Goal: Information Seeking & Learning: Learn about a topic

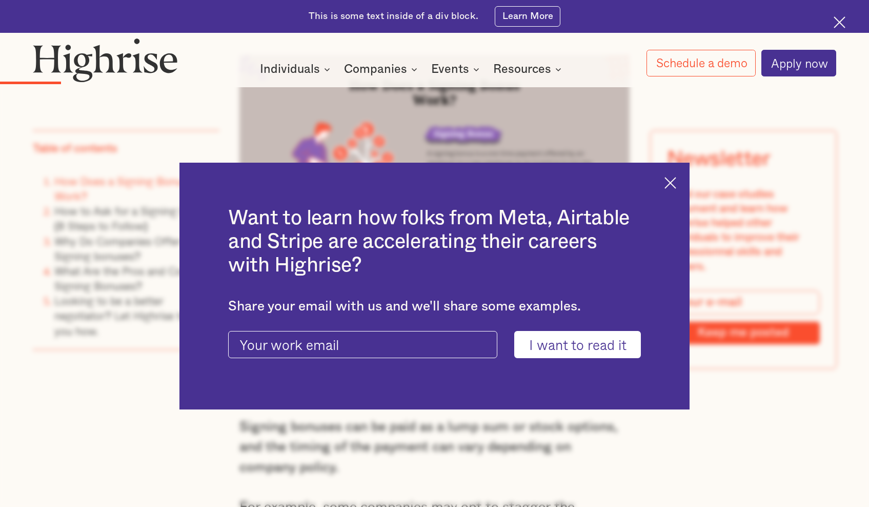
scroll to position [1373, 0]
click at [676, 179] on img at bounding box center [670, 183] width 12 height 12
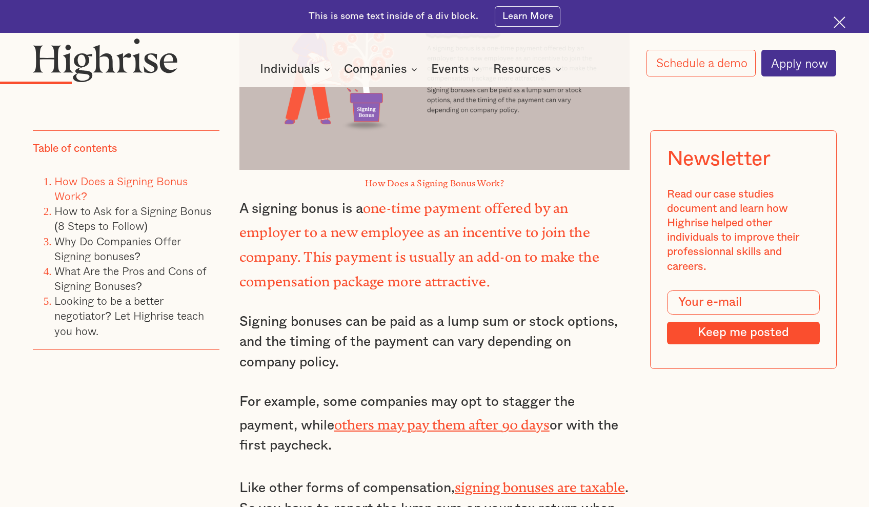
scroll to position [1489, 0]
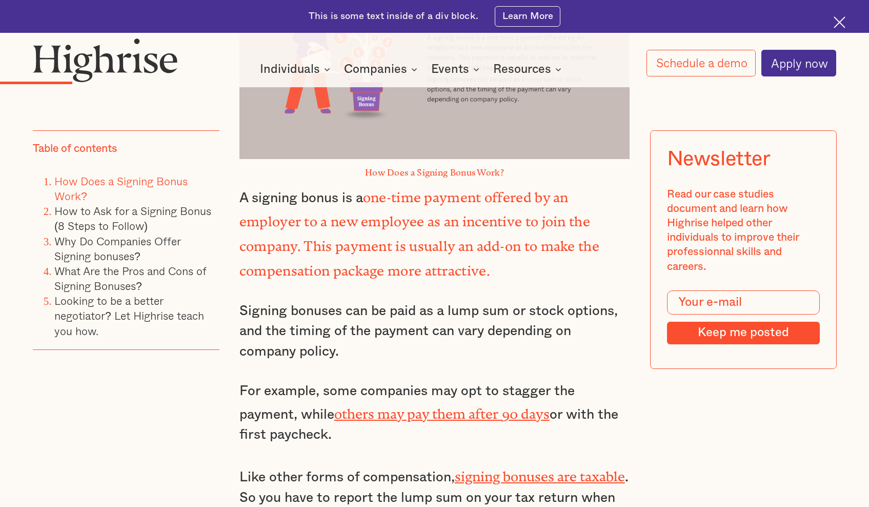
click at [374, 308] on p "Signing bonuses can be paid as a lump sum or stock options, and the timing of t…" at bounding box center [434, 331] width 390 height 61
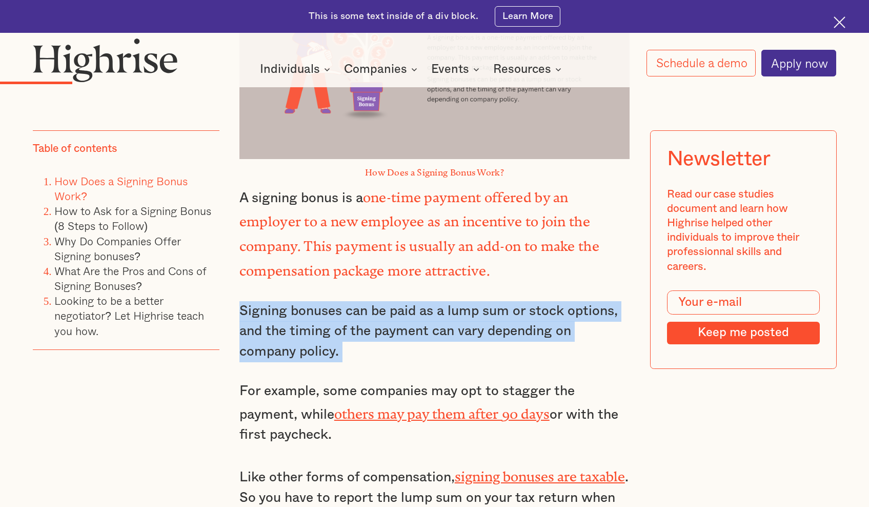
click at [374, 308] on p "Signing bonuses can be paid as a lump sum or stock options, and the timing of t…" at bounding box center [434, 331] width 390 height 61
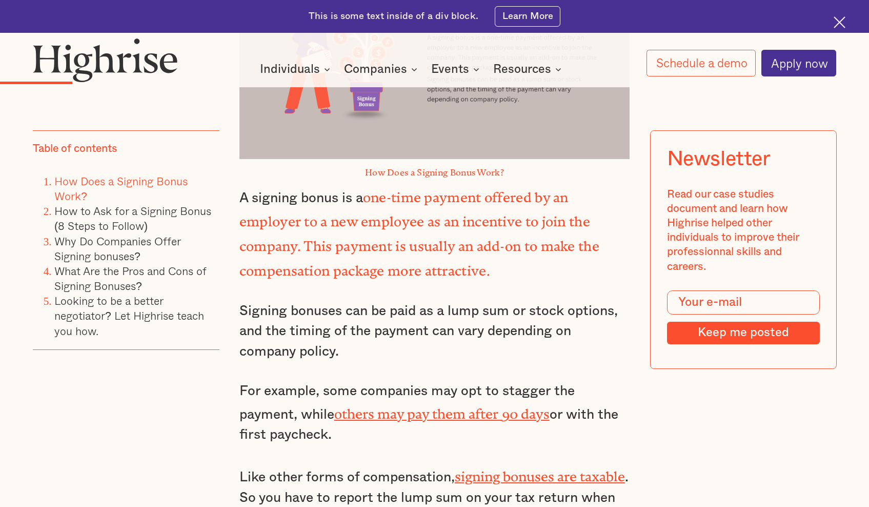
click at [374, 308] on p "Signing bonuses can be paid as a lump sum or stock options, and the timing of t…" at bounding box center [434, 331] width 390 height 61
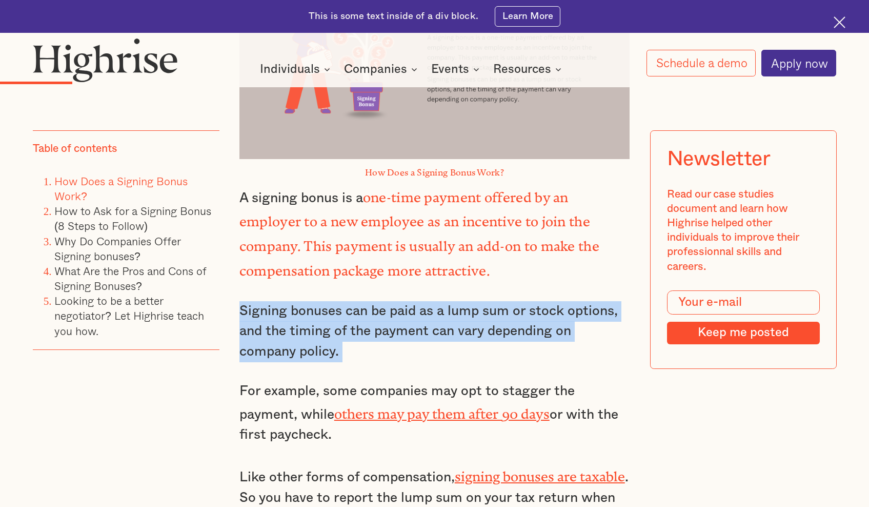
click at [374, 308] on p "Signing bonuses can be paid as a lump sum or stock options, and the timing of t…" at bounding box center [434, 331] width 390 height 61
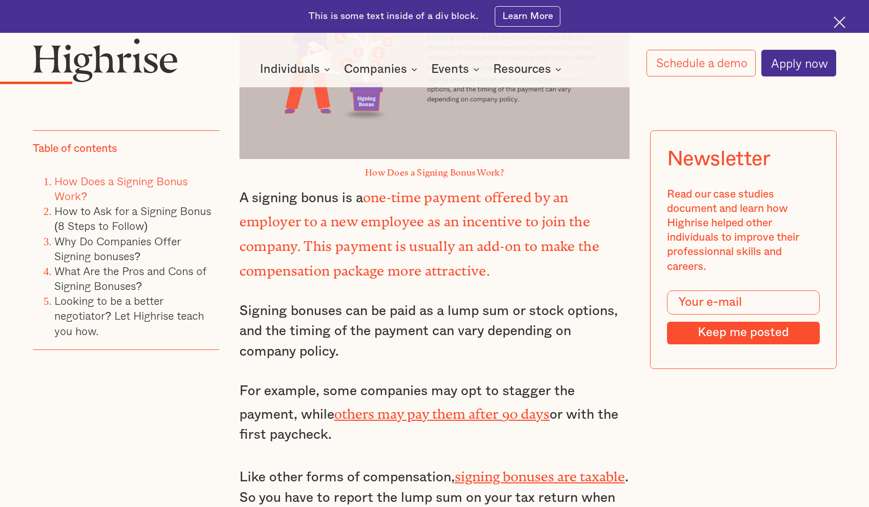
click at [374, 308] on p "Signing bonuses can be paid as a lump sum or stock options, and the timing of t…" at bounding box center [434, 331] width 390 height 61
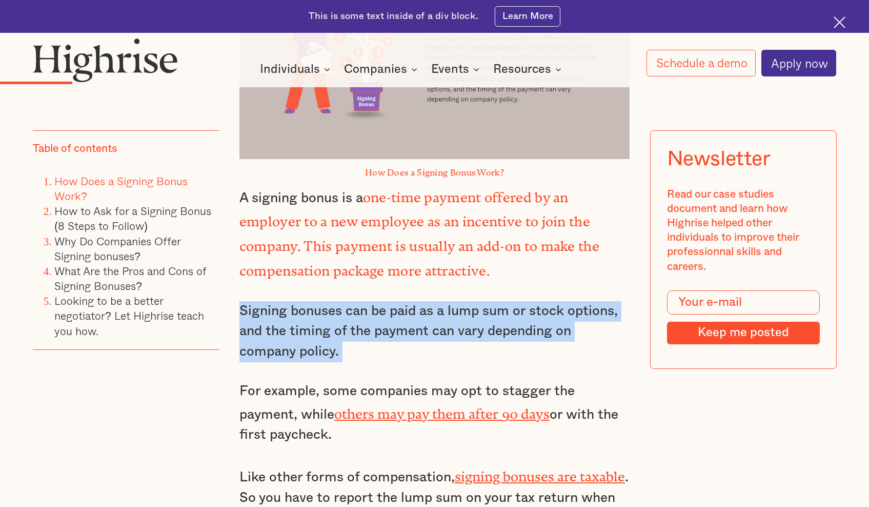
click at [374, 308] on p "Signing bonuses can be paid as a lump sum or stock options, and the timing of t…" at bounding box center [434, 331] width 390 height 61
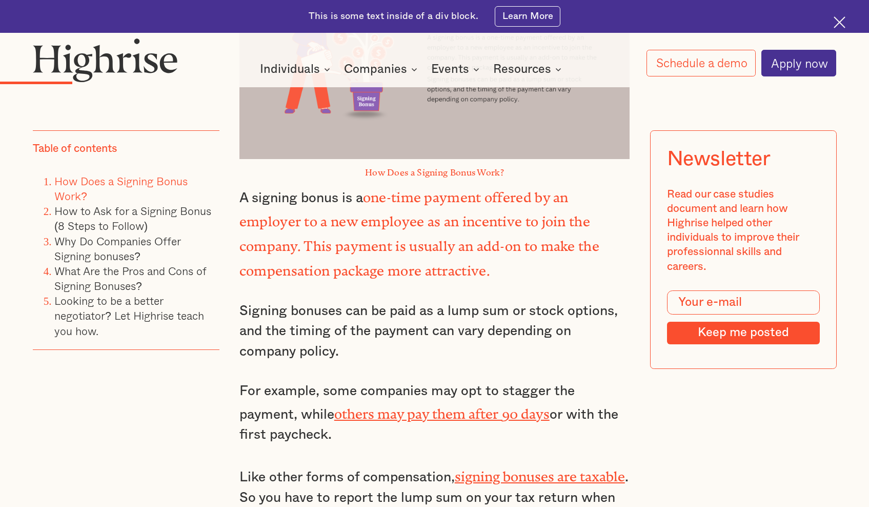
click at [374, 308] on p "Signing bonuses can be paid as a lump sum or stock options, and the timing of t…" at bounding box center [434, 331] width 390 height 61
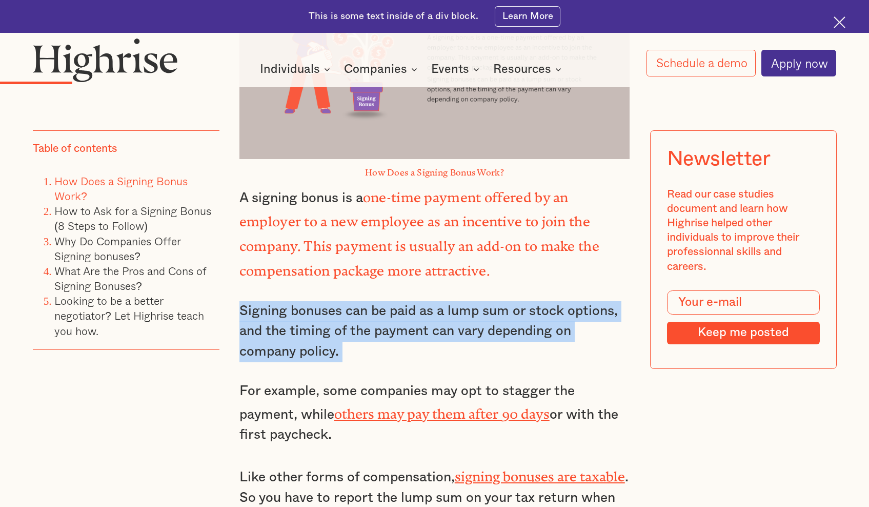
click at [374, 308] on p "Signing bonuses can be paid as a lump sum or stock options, and the timing of t…" at bounding box center [434, 331] width 390 height 61
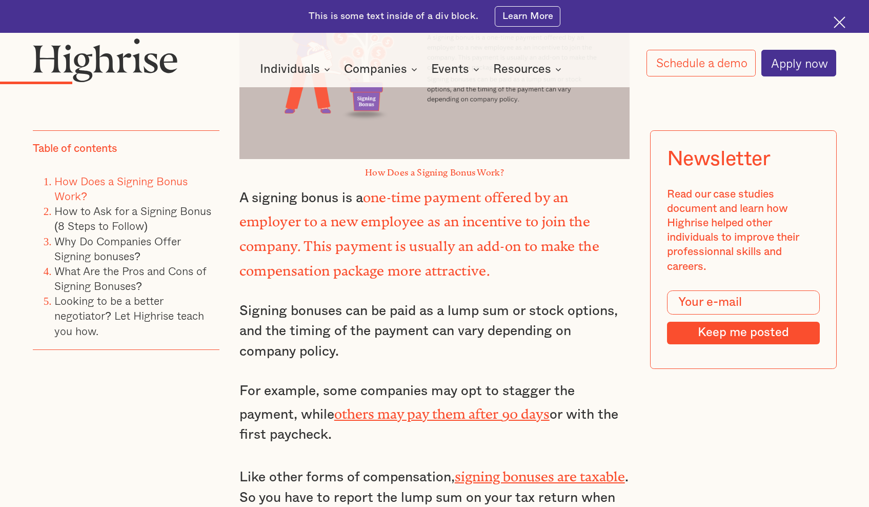
click at [374, 308] on p "Signing bonuses can be paid as a lump sum or stock options, and the timing of t…" at bounding box center [434, 331] width 390 height 61
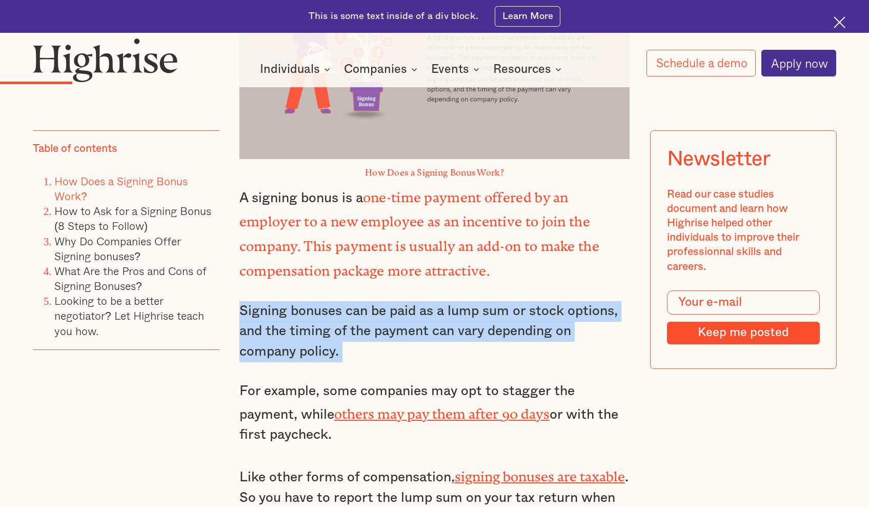
click at [374, 308] on p "Signing bonuses can be paid as a lump sum or stock options, and the timing of t…" at bounding box center [434, 331] width 390 height 61
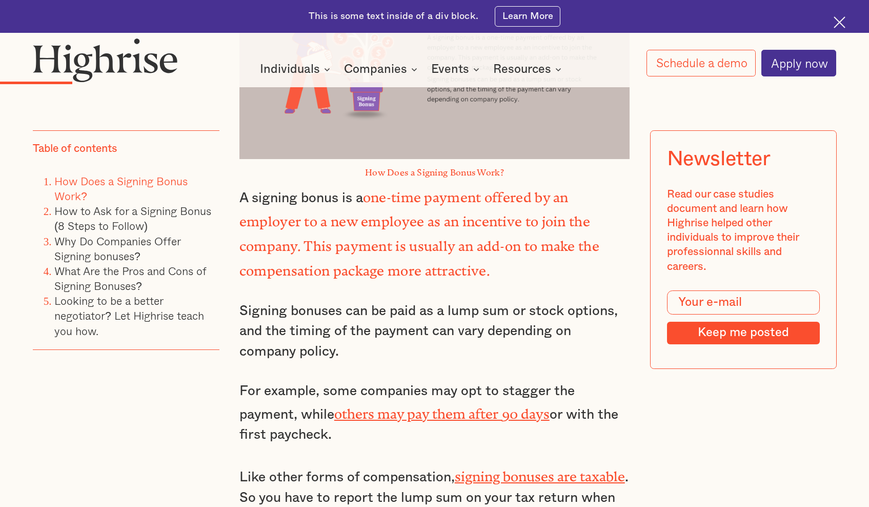
click at [374, 308] on p "Signing bonuses can be paid as a lump sum or stock options, and the timing of t…" at bounding box center [434, 331] width 390 height 61
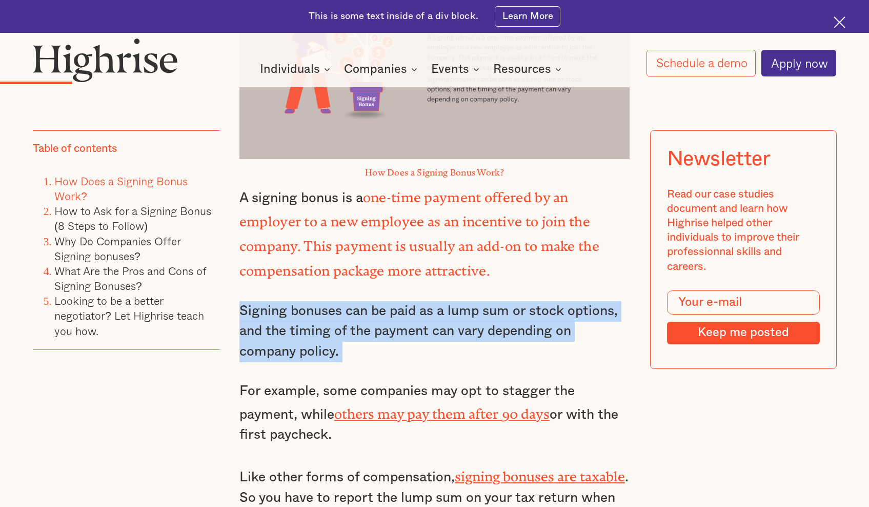
click at [377, 313] on p "Signing bonuses can be paid as a lump sum or stock options, and the timing of t…" at bounding box center [434, 331] width 390 height 61
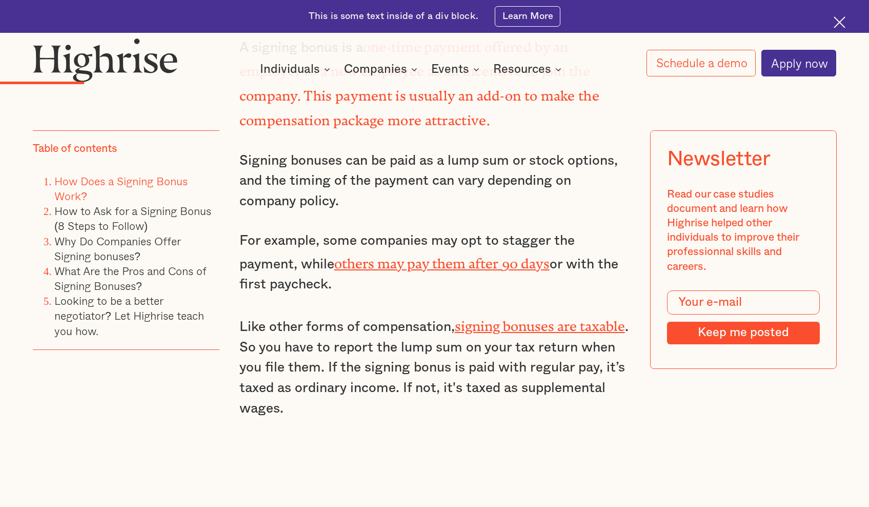
scroll to position [1640, 0]
click at [387, 314] on p "Like other forms of compensation, signing bonuses are taxable . So you have to …" at bounding box center [434, 365] width 390 height 105
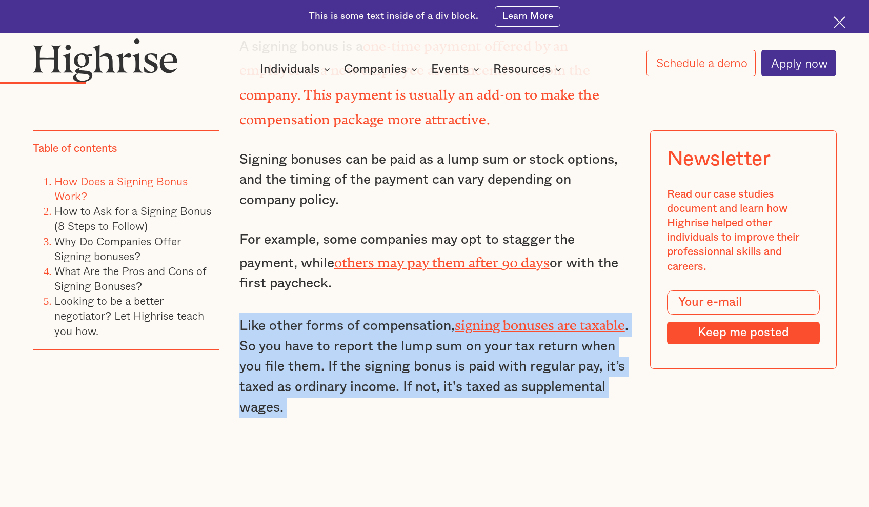
click at [388, 356] on p "Like other forms of compensation, signing bonuses are taxable . So you have to …" at bounding box center [434, 365] width 390 height 105
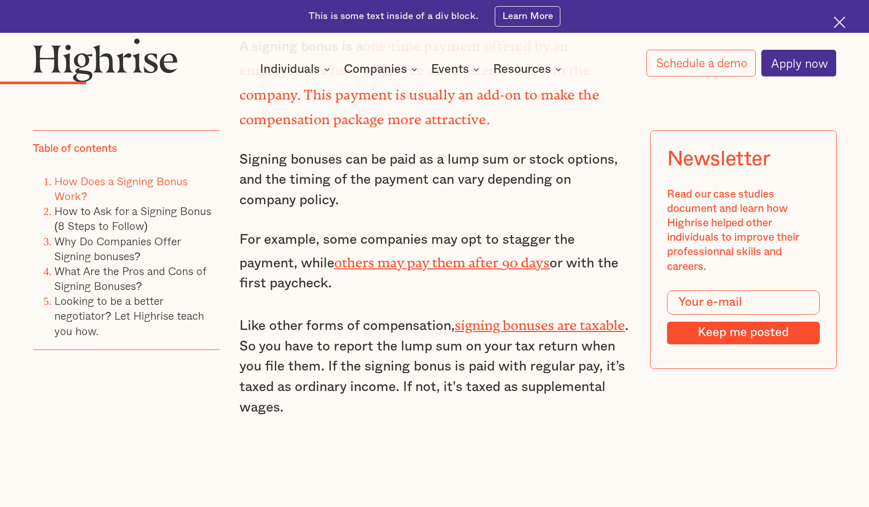
click at [388, 356] on p "Like other forms of compensation, signing bonuses are taxable . So you have to …" at bounding box center [434, 365] width 390 height 105
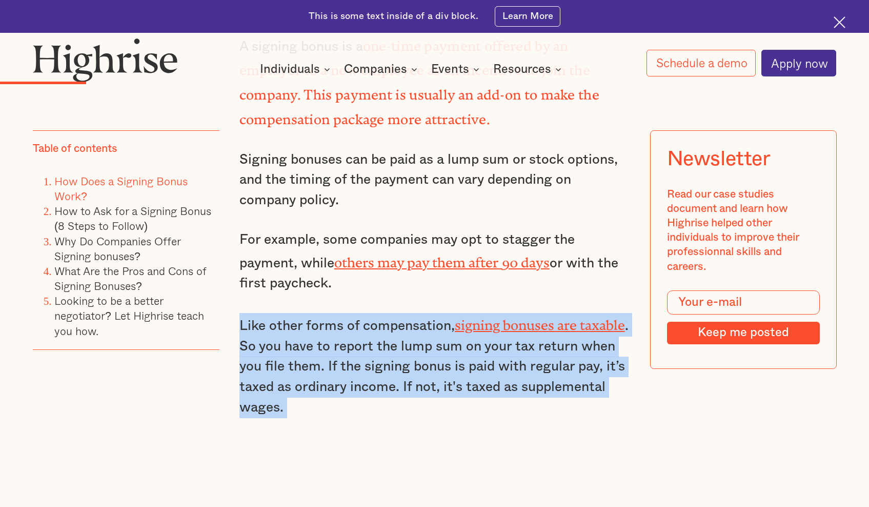
click at [409, 360] on p "Like other forms of compensation, signing bonuses are taxable . So you have to …" at bounding box center [434, 365] width 390 height 105
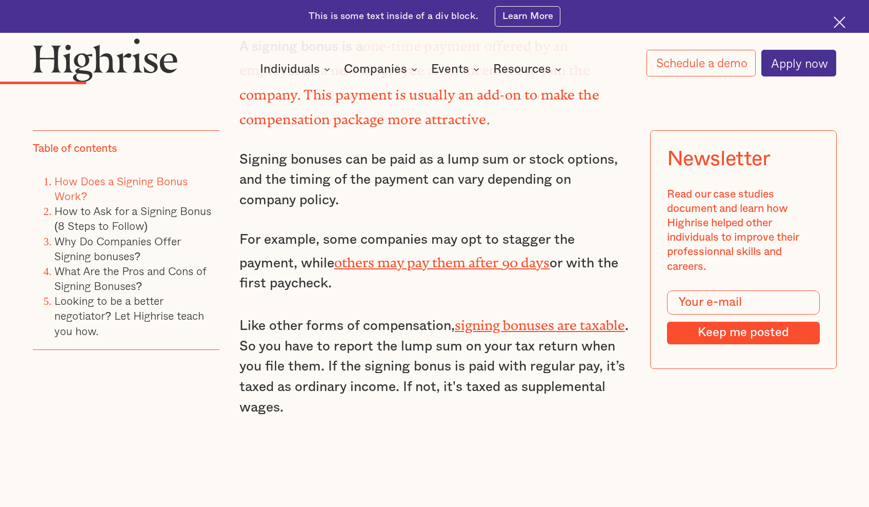
click at [409, 360] on p "Like other forms of compensation, signing bonuses are taxable . So you have to …" at bounding box center [434, 365] width 390 height 105
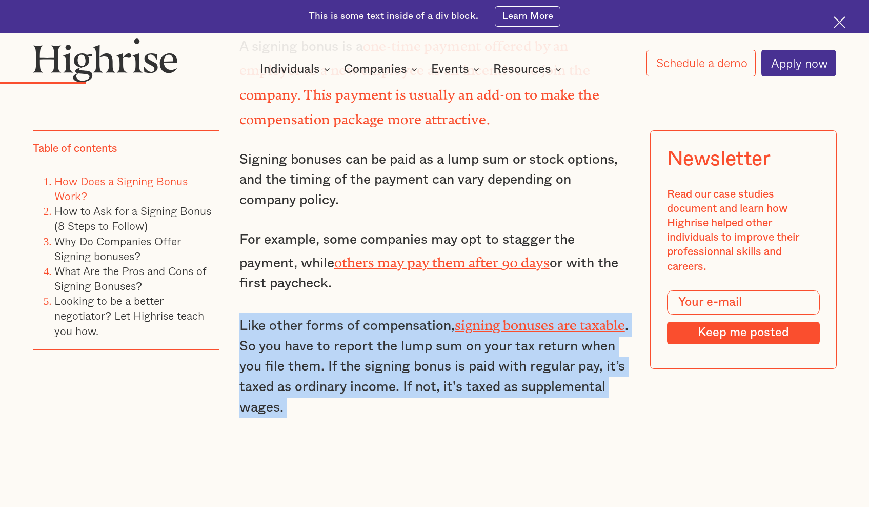
click at [409, 360] on p "Like other forms of compensation, signing bonuses are taxable . So you have to …" at bounding box center [434, 365] width 390 height 105
click at [378, 336] on p "Like other forms of compensation, signing bonuses are taxable . So you have to …" at bounding box center [434, 365] width 390 height 105
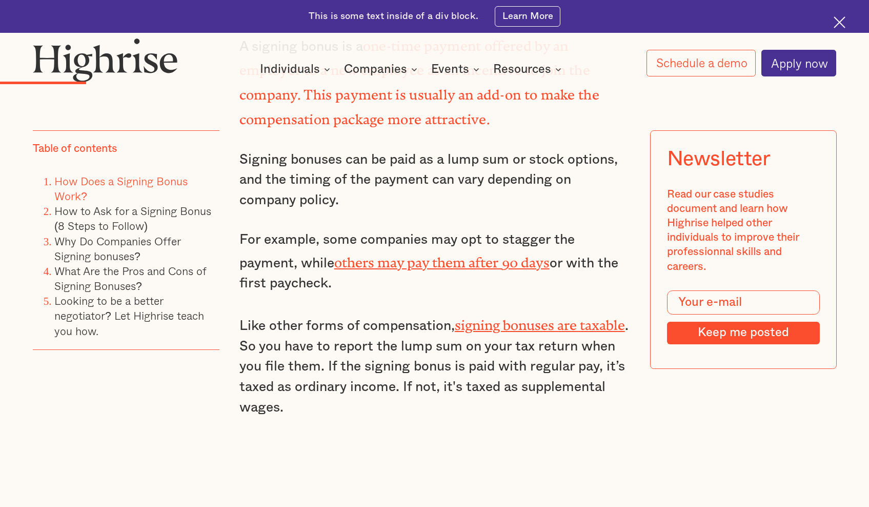
click at [378, 336] on p "Like other forms of compensation, signing bonuses are taxable . So you have to …" at bounding box center [434, 365] width 390 height 105
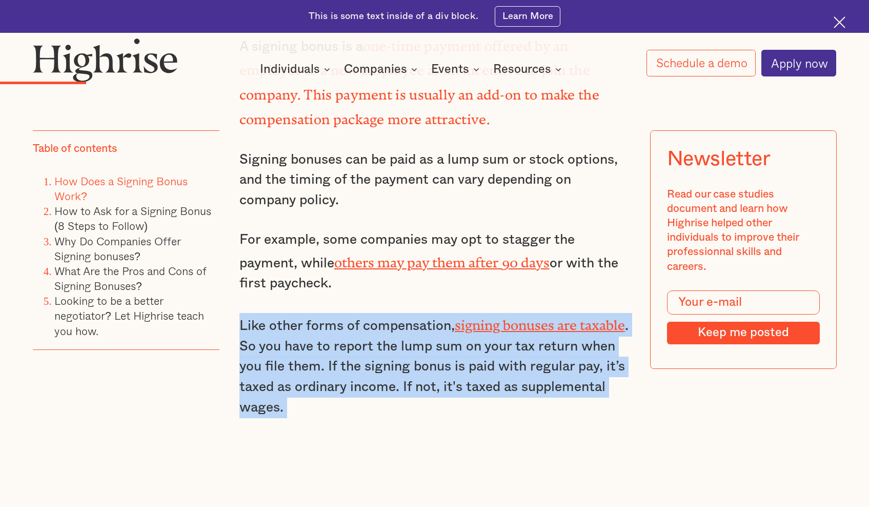
click at [378, 336] on p "Like other forms of compensation, signing bonuses are taxable . So you have to …" at bounding box center [434, 365] width 390 height 105
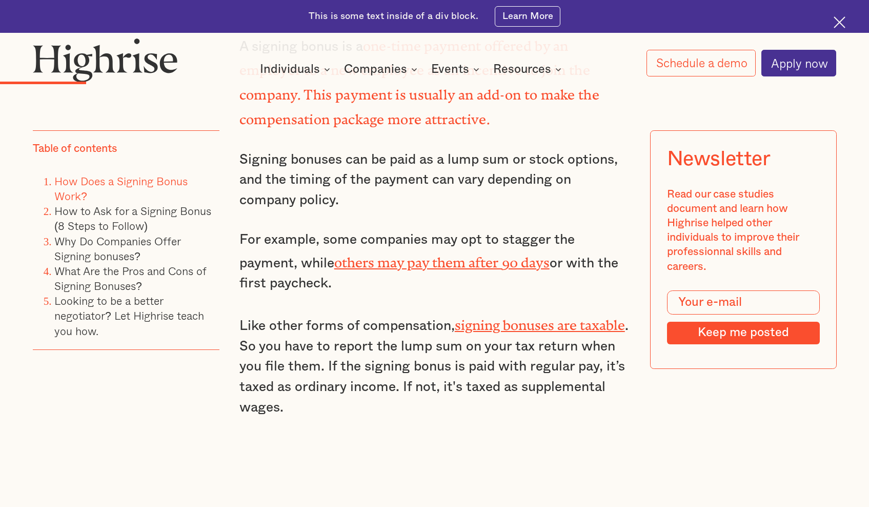
click at [378, 336] on p "Like other forms of compensation, signing bonuses are taxable . So you have to …" at bounding box center [434, 365] width 390 height 105
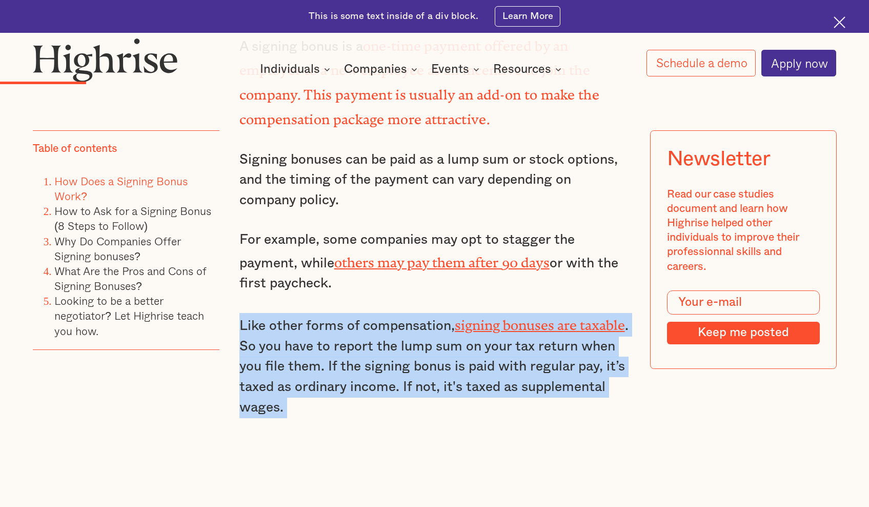
click at [380, 361] on p "Like other forms of compensation, signing bonuses are taxable . So you have to …" at bounding box center [434, 365] width 390 height 105
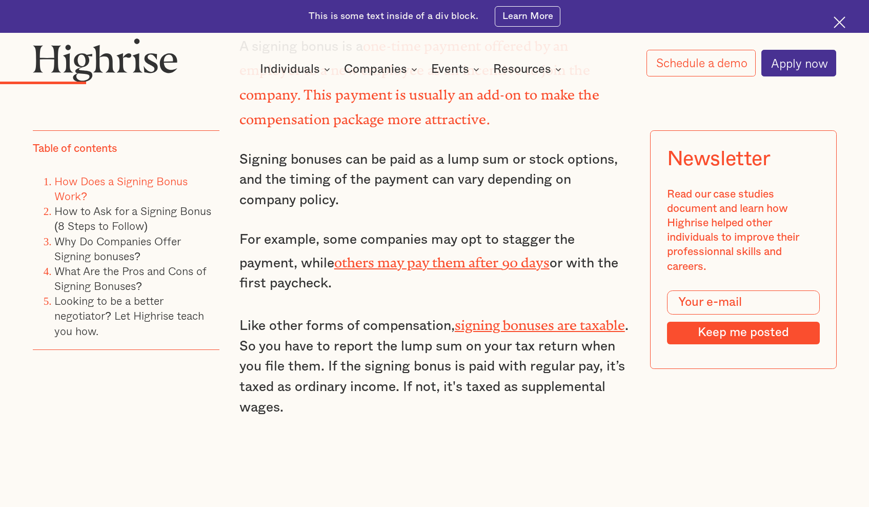
click at [380, 361] on p "Like other forms of compensation, signing bonuses are taxable . So you have to …" at bounding box center [434, 365] width 390 height 105
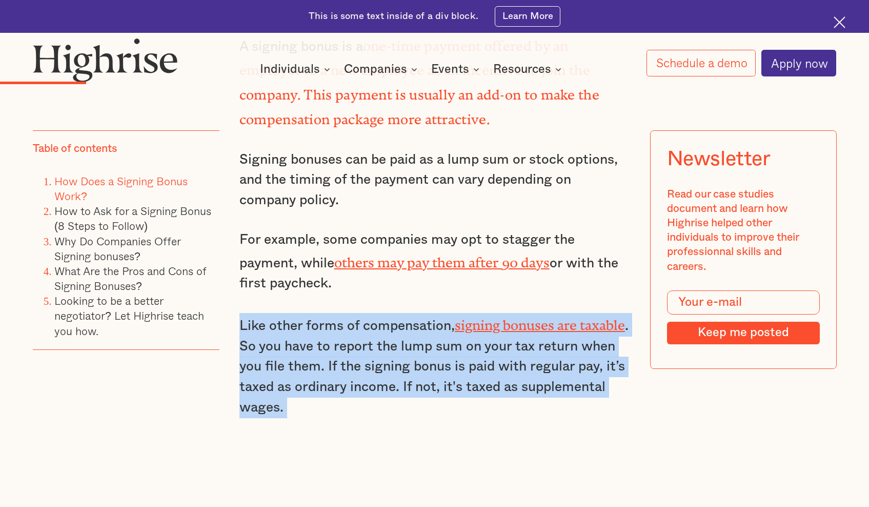
click at [380, 361] on p "Like other forms of compensation, signing bonuses are taxable . So you have to …" at bounding box center [434, 365] width 390 height 105
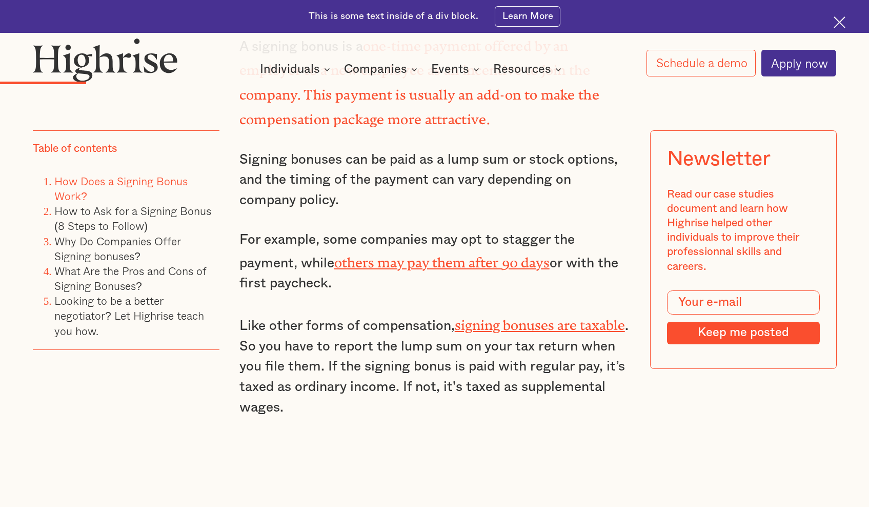
click at [380, 361] on p "Like other forms of compensation, signing bonuses are taxable . So you have to …" at bounding box center [434, 365] width 390 height 105
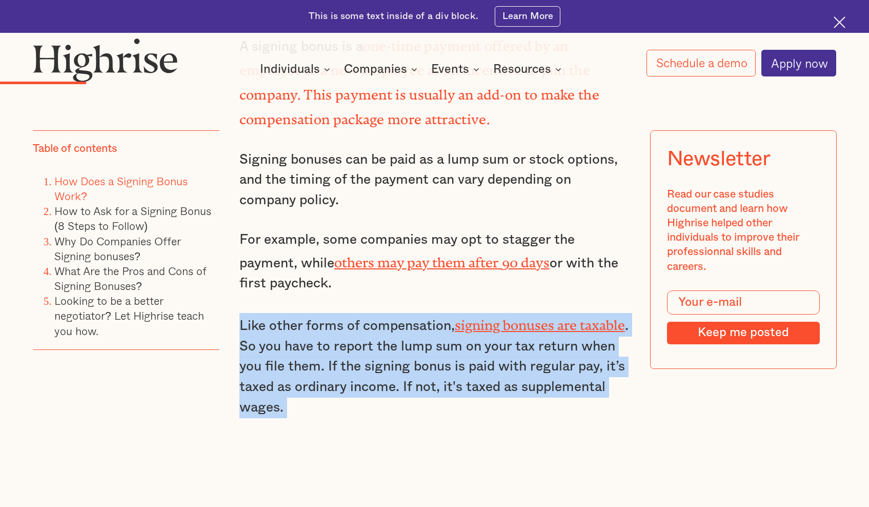
click at [403, 366] on p "Like other forms of compensation, signing bonuses are taxable . So you have to …" at bounding box center [434, 365] width 390 height 105
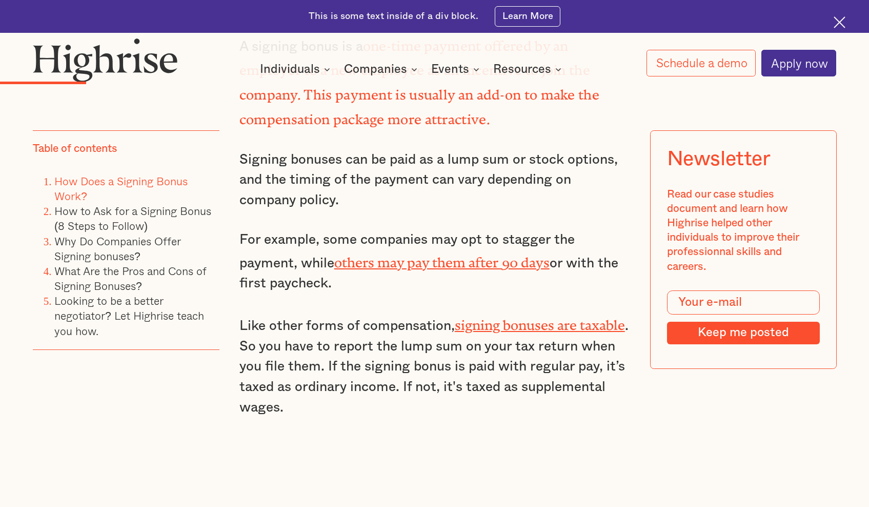
click at [403, 366] on p "Like other forms of compensation, signing bonuses are taxable . So you have to …" at bounding box center [434, 365] width 390 height 105
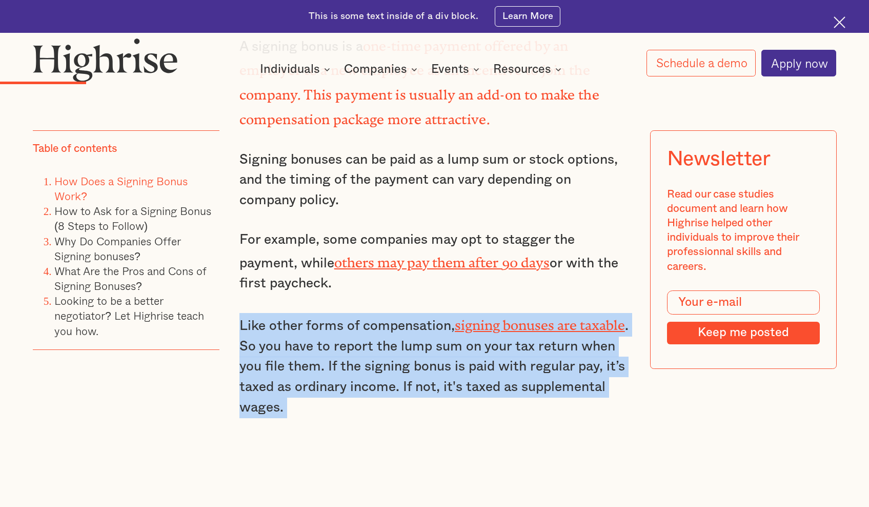
click at [403, 366] on p "Like other forms of compensation, signing bonuses are taxable . So you have to …" at bounding box center [434, 365] width 390 height 105
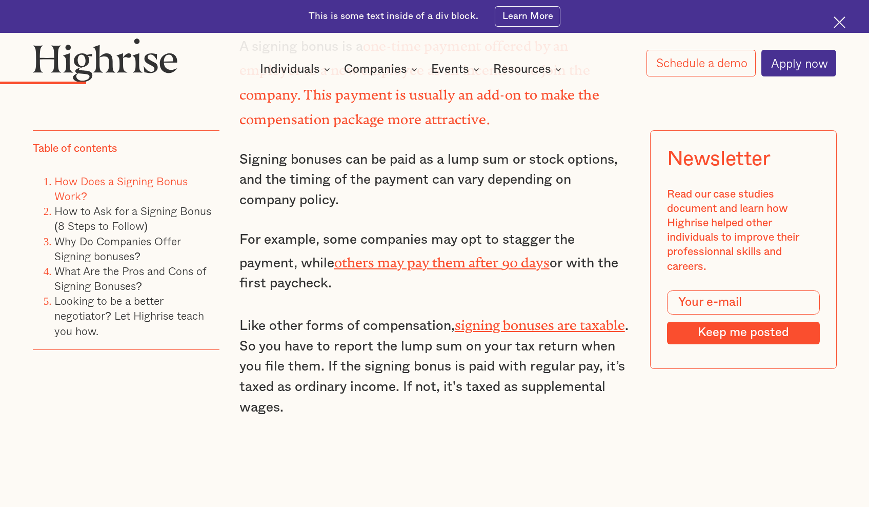
click at [403, 366] on p "Like other forms of compensation, signing bonuses are taxable . So you have to …" at bounding box center [434, 365] width 390 height 105
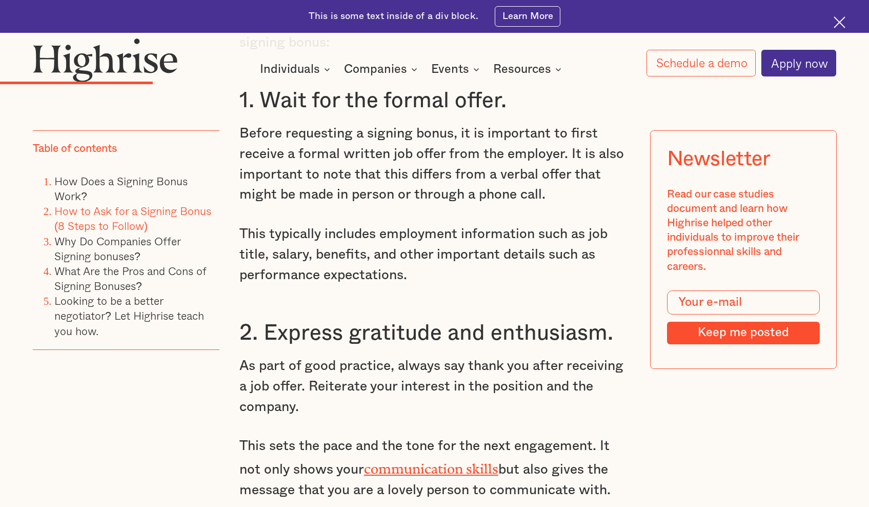
scroll to position [2366, 0]
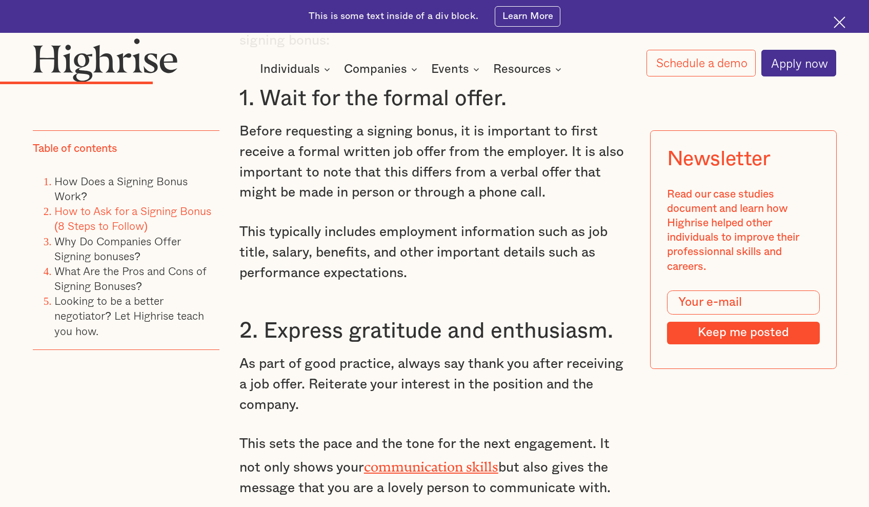
click at [459, 222] on p "This typically includes employment information such as job title, salary, benef…" at bounding box center [434, 252] width 390 height 61
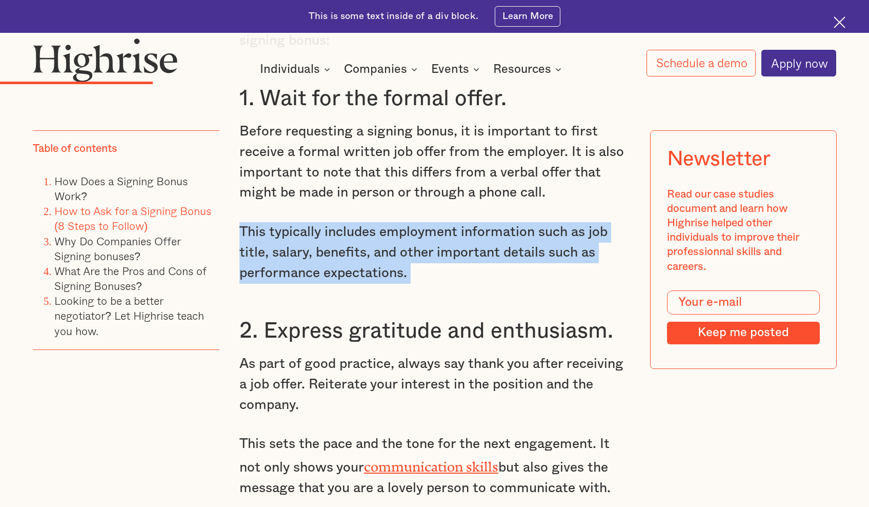
click at [459, 222] on p "This typically includes employment information such as job title, salary, benef…" at bounding box center [434, 252] width 390 height 61
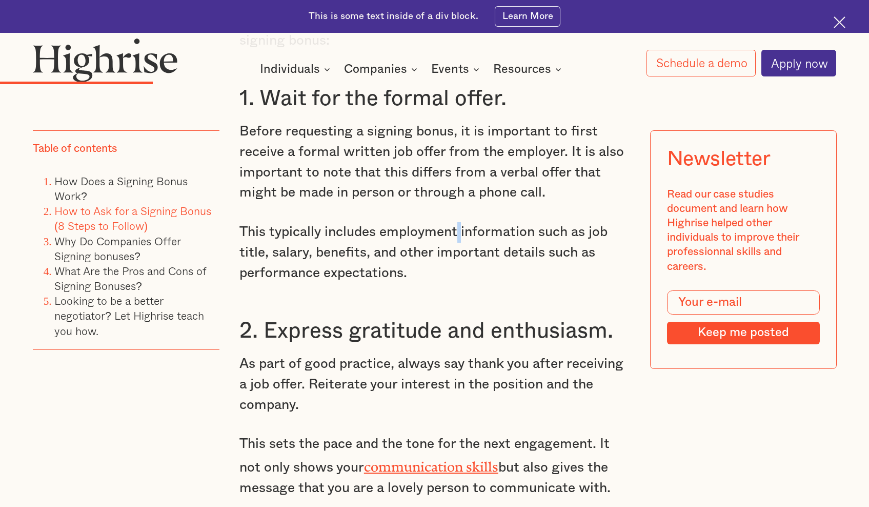
click at [459, 222] on p "This typically includes employment information such as job title, salary, benef…" at bounding box center [434, 252] width 390 height 61
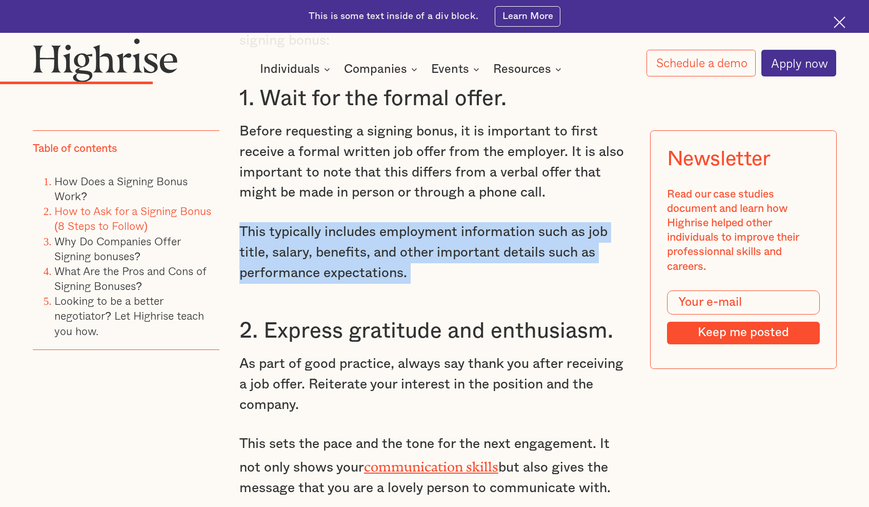
click at [459, 222] on p "This typically includes employment information such as job title, salary, benef…" at bounding box center [434, 252] width 390 height 61
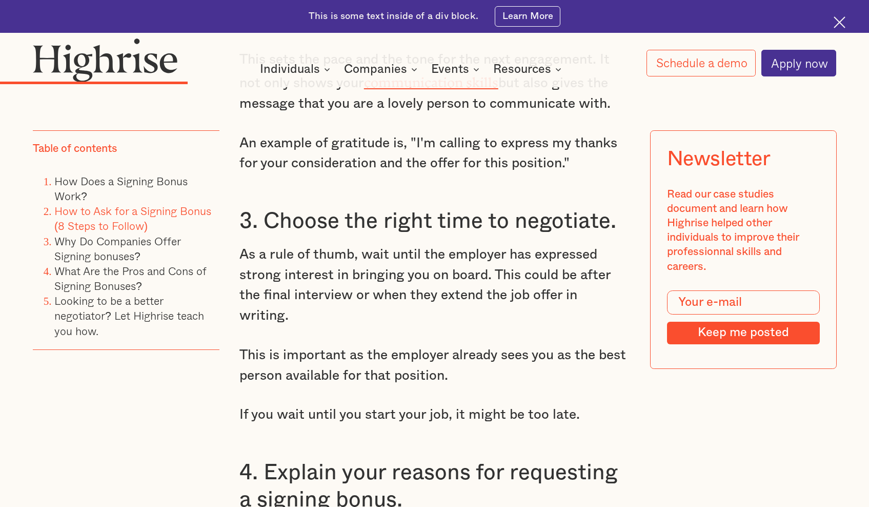
scroll to position [2752, 0]
click at [378, 255] on p "As a rule of thumb, wait until the employer has expressed strong interest in br…" at bounding box center [434, 285] width 390 height 82
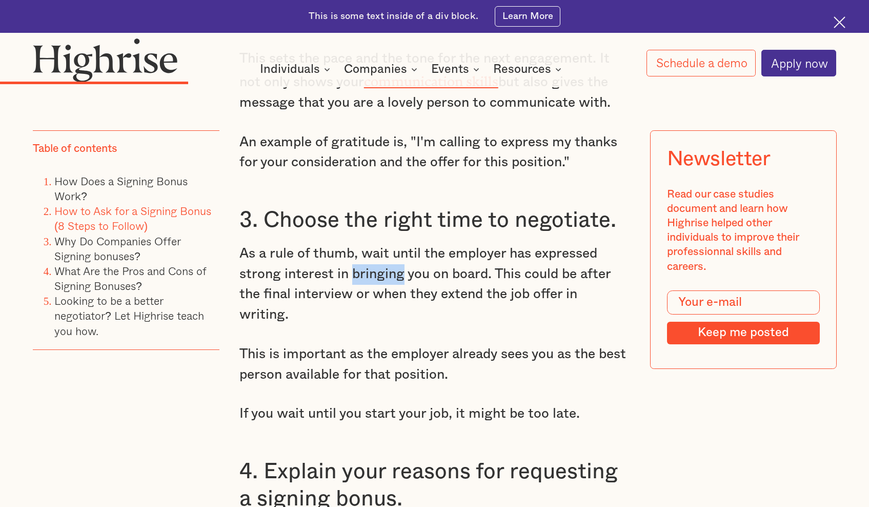
click at [378, 255] on p "As a rule of thumb, wait until the employer has expressed strong interest in br…" at bounding box center [434, 285] width 390 height 82
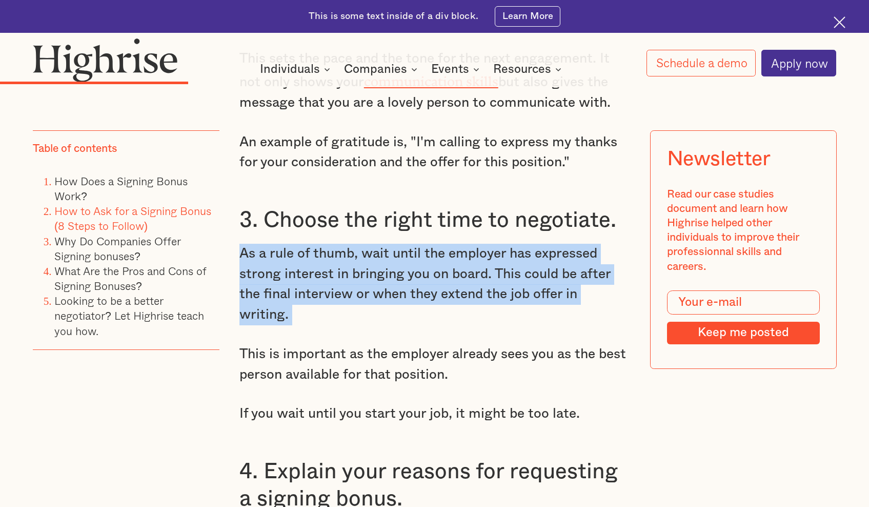
click at [378, 255] on p "As a rule of thumb, wait until the employer has expressed strong interest in br…" at bounding box center [434, 285] width 390 height 82
click at [386, 262] on p "As a rule of thumb, wait until the employer has expressed strong interest in br…" at bounding box center [434, 285] width 390 height 82
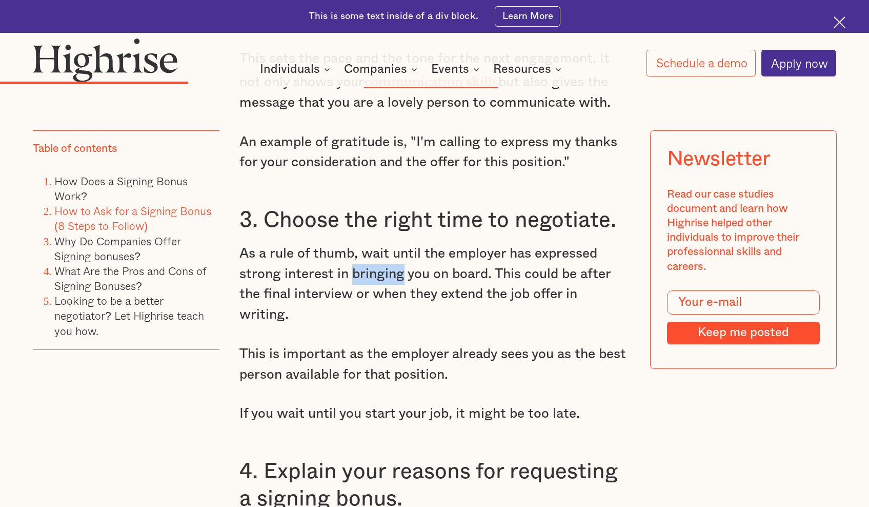
click at [386, 262] on p "As a rule of thumb, wait until the employer has expressed strong interest in br…" at bounding box center [434, 285] width 390 height 82
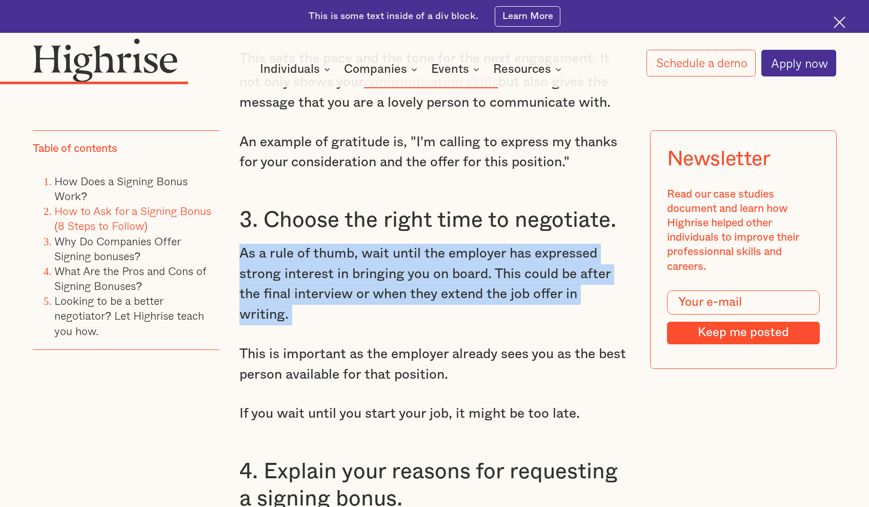
click at [386, 262] on p "As a rule of thumb, wait until the employer has expressed strong interest in br…" at bounding box center [434, 285] width 390 height 82
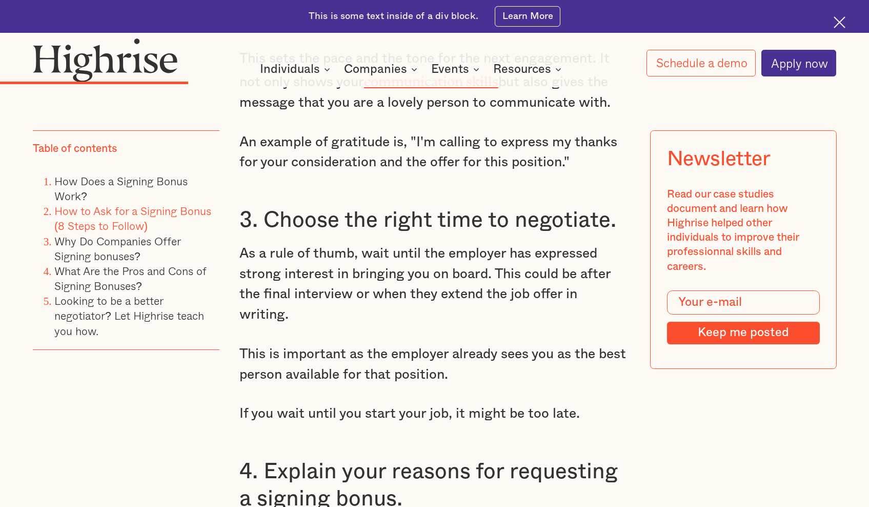
click at [382, 344] on p "This is important as the employer already sees you as the best person available…" at bounding box center [434, 364] width 390 height 41
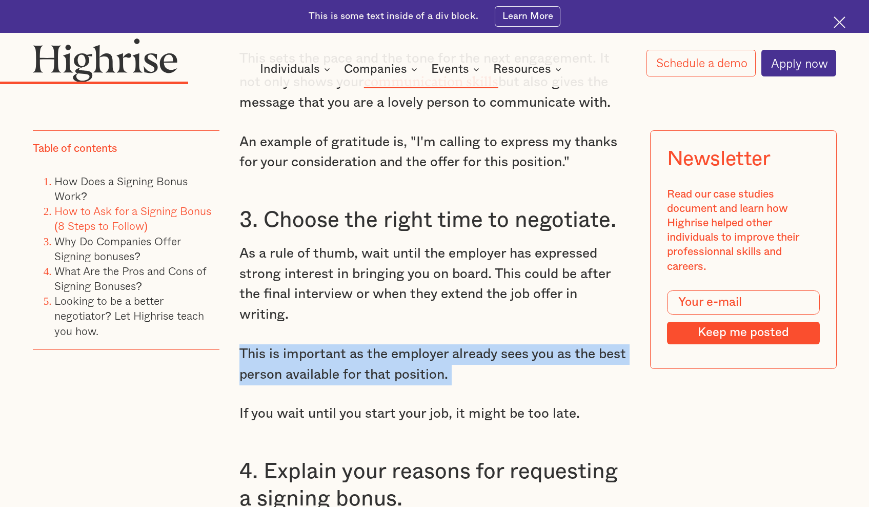
click at [382, 344] on p "This is important as the employer already sees you as the best person available…" at bounding box center [434, 364] width 390 height 41
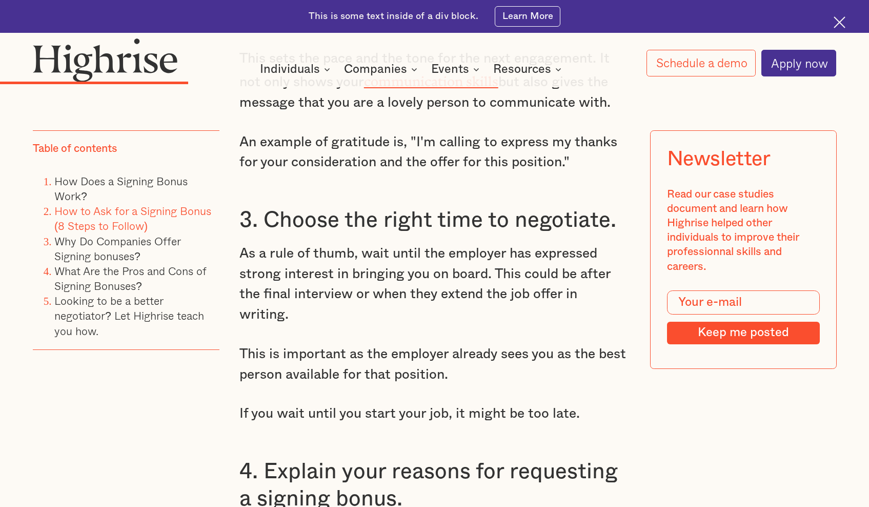
click at [386, 403] on p "If you wait until you start your job, it might be too late." at bounding box center [434, 413] width 390 height 21
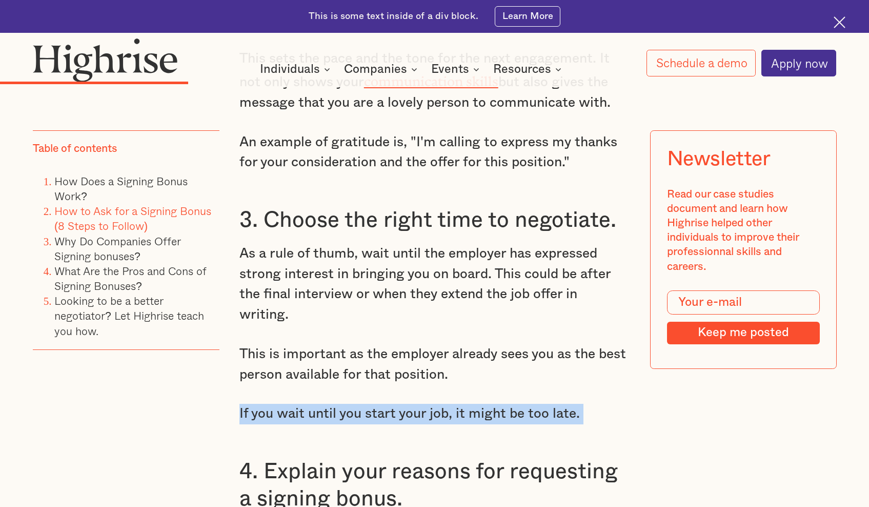
click at [386, 403] on p "If you wait until you start your job, it might be too late." at bounding box center [434, 413] width 390 height 21
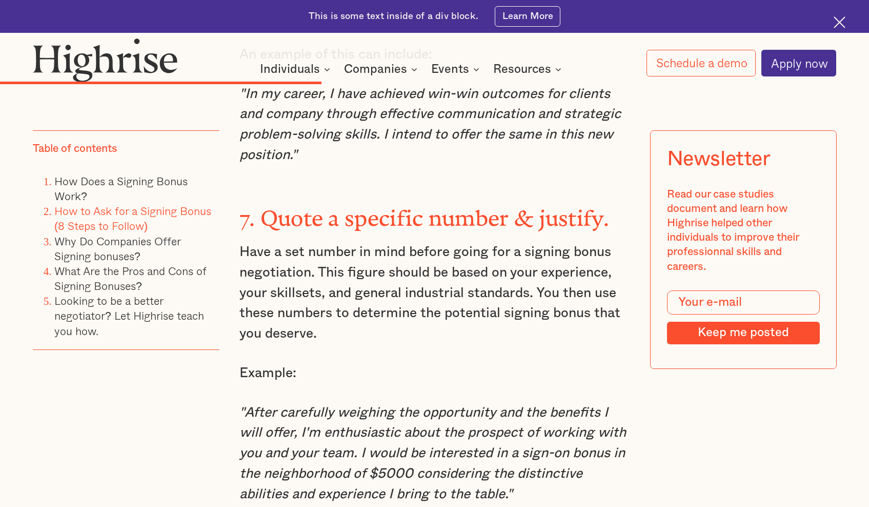
scroll to position [4311, 0]
